Goal: Navigation & Orientation: Find specific page/section

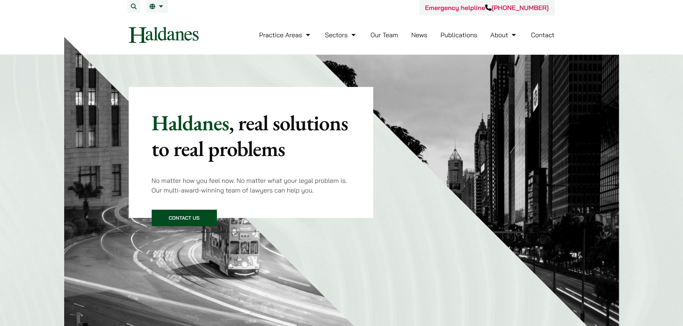
click at [451, 37] on link "Publications" at bounding box center [458, 35] width 37 height 8
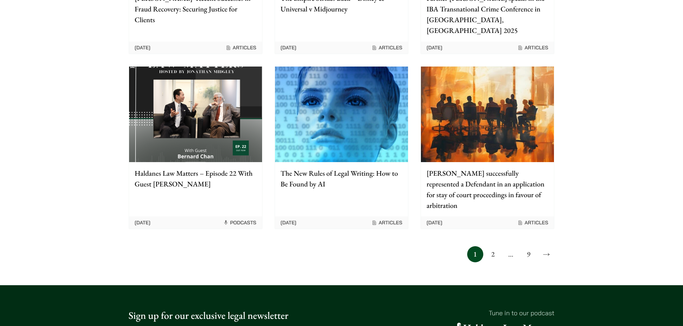
scroll to position [609, 0]
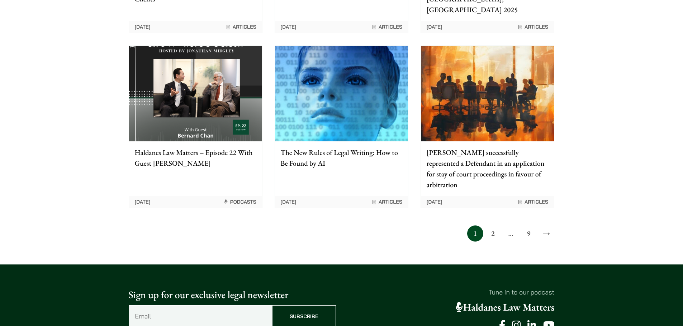
click at [494, 226] on link "2" at bounding box center [493, 234] width 16 height 16
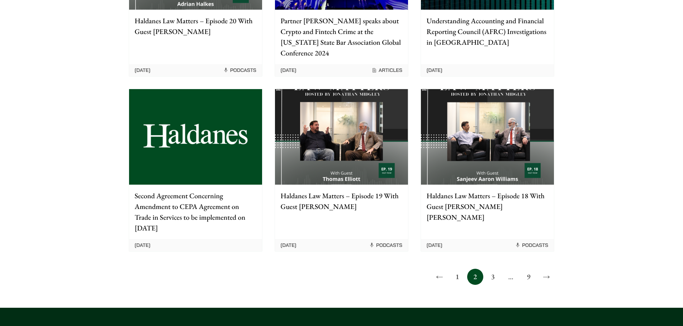
scroll to position [609, 0]
